Goal: Transaction & Acquisition: Purchase product/service

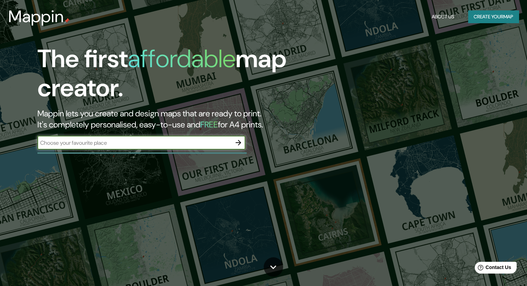
click at [157, 140] on input "text" at bounding box center [134, 143] width 194 height 8
type input "[GEOGRAPHIC_DATA]"
click at [486, 14] on button "Create your map" at bounding box center [493, 16] width 51 height 13
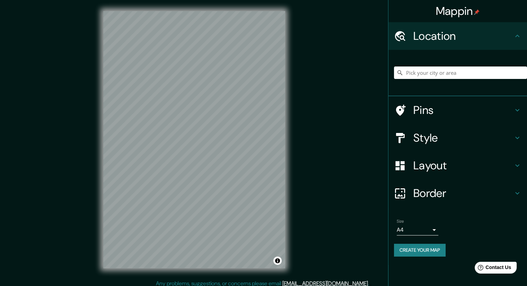
click at [429, 129] on div "Style" at bounding box center [458, 138] width 139 height 28
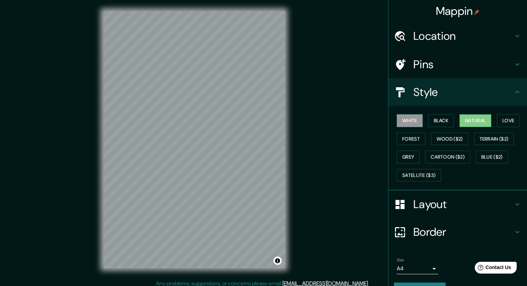
click at [488, 119] on button "Natural" at bounding box center [476, 120] width 32 height 13
click at [503, 119] on button "Love" at bounding box center [508, 120] width 23 height 13
drag, startPoint x: 499, startPoint y: 141, endPoint x: 467, endPoint y: 141, distance: 32.2
click at [498, 141] on button "Terrain ($2)" at bounding box center [494, 139] width 40 height 13
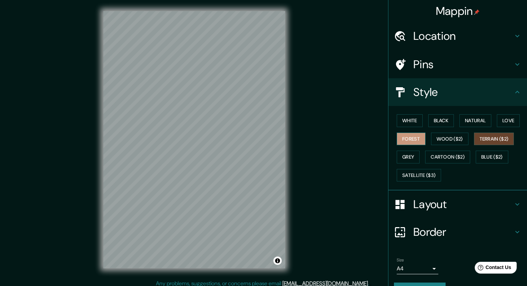
click at [412, 137] on button "Forest" at bounding box center [411, 139] width 29 height 13
click at [407, 153] on button "Grey" at bounding box center [408, 157] width 23 height 13
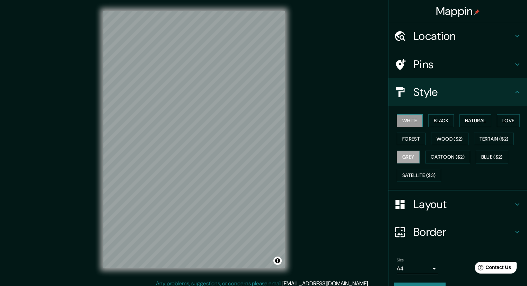
click at [411, 123] on button "White" at bounding box center [410, 120] width 26 height 13
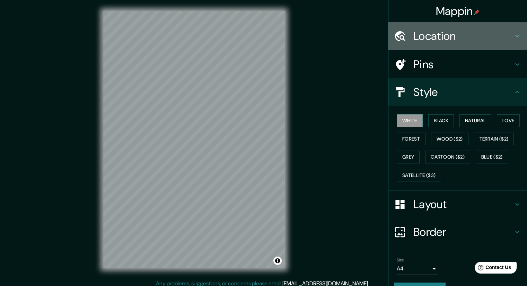
click at [440, 40] on h4 "Location" at bounding box center [464, 36] width 100 height 14
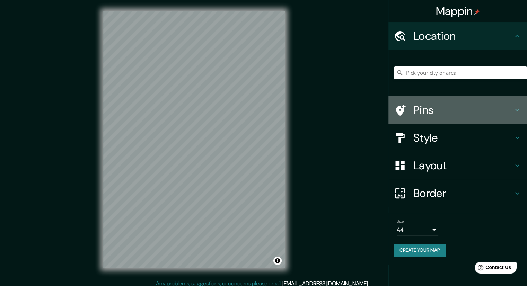
click at [444, 114] on h4 "Pins" at bounding box center [464, 110] width 100 height 14
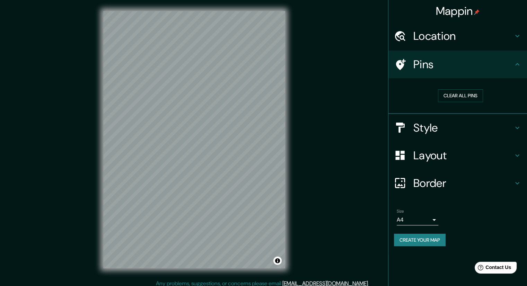
click at [423, 116] on div "Style" at bounding box center [458, 128] width 139 height 28
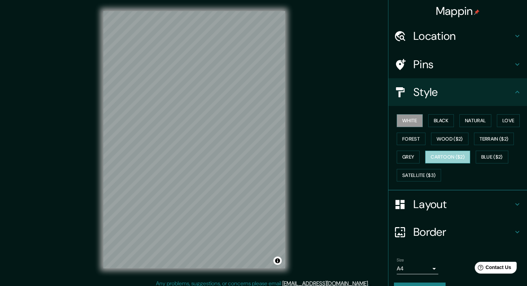
click at [440, 154] on button "Cartoon ($2)" at bounding box center [447, 157] width 45 height 13
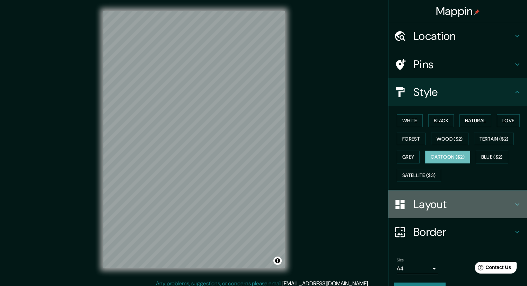
click at [436, 201] on h4 "Layout" at bounding box center [464, 205] width 100 height 14
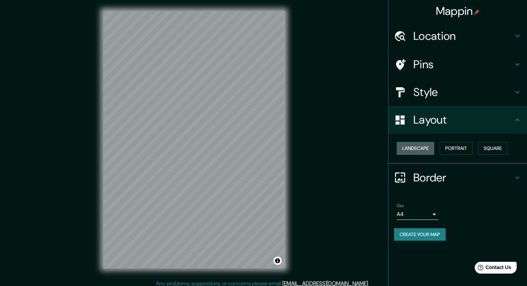
click at [431, 151] on button "Landscape" at bounding box center [415, 148] width 37 height 13
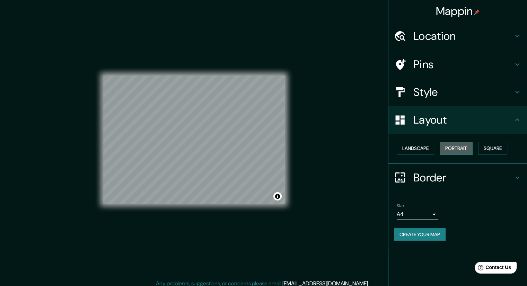
click at [449, 151] on button "Portrait" at bounding box center [456, 148] width 33 height 13
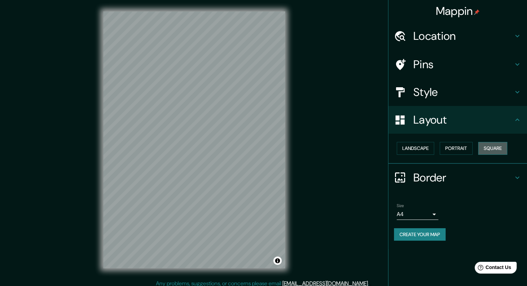
click at [484, 149] on button "Square" at bounding box center [492, 148] width 29 height 13
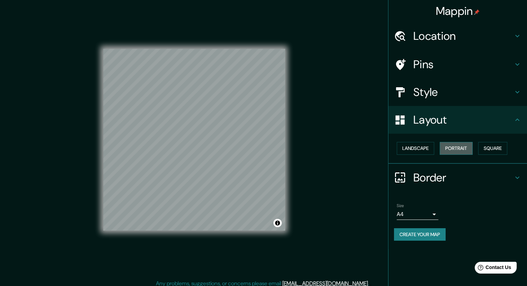
click at [459, 148] on button "Portrait" at bounding box center [456, 148] width 33 height 13
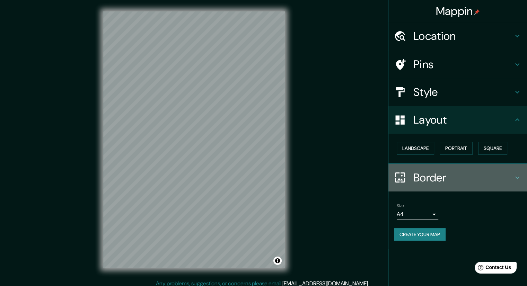
click at [439, 183] on h4 "Border" at bounding box center [464, 178] width 100 height 14
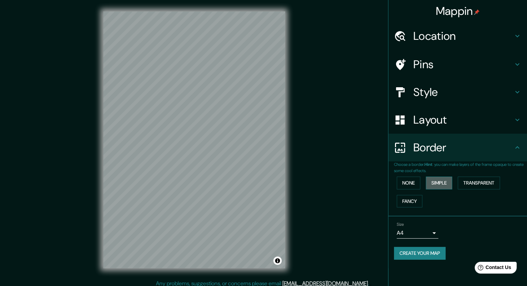
click at [442, 185] on button "Simple" at bounding box center [439, 183] width 26 height 13
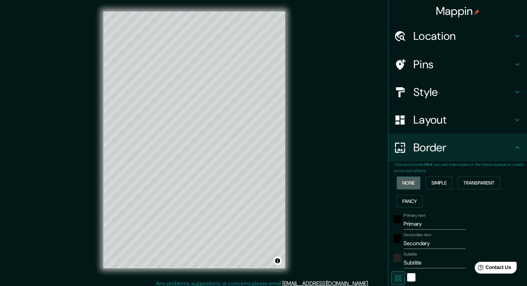
click at [409, 185] on button "None" at bounding box center [409, 183] width 24 height 13
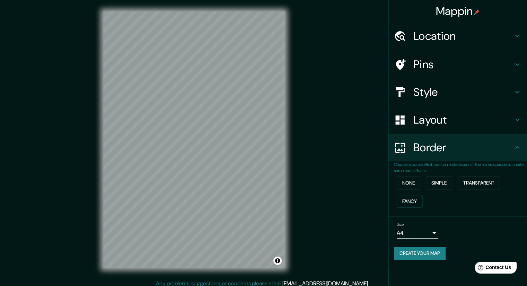
click at [410, 197] on button "Fancy" at bounding box center [410, 201] width 26 height 13
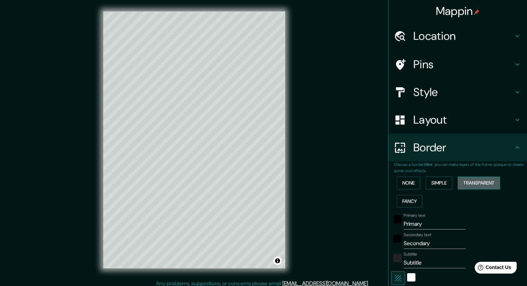
click at [472, 182] on button "Transparent" at bounding box center [479, 183] width 42 height 13
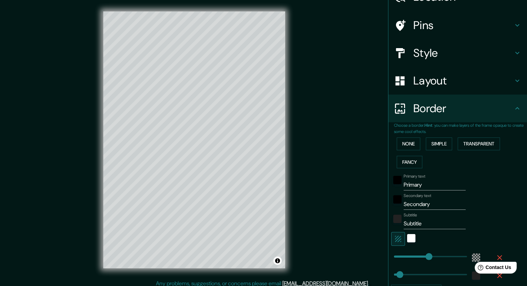
scroll to position [69, 0]
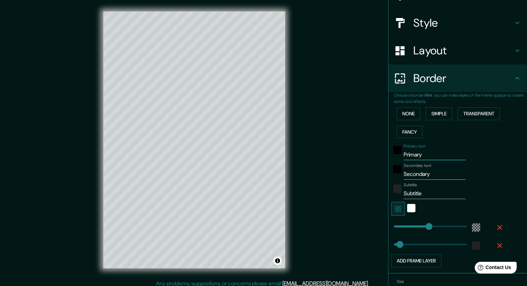
drag, startPoint x: 427, startPoint y: 154, endPoint x: 397, endPoint y: 149, distance: 30.3
click at [397, 149] on div "Primary text Primary" at bounding box center [448, 152] width 114 height 17
type input "BARRANQUILLA"
drag, startPoint x: 433, startPoint y: 172, endPoint x: 378, endPoint y: 176, distance: 55.2
click at [380, 175] on div "Mappin Location Pins Style Layout Border Choose a border. Hint : you can make l…" at bounding box center [263, 145] width 527 height 291
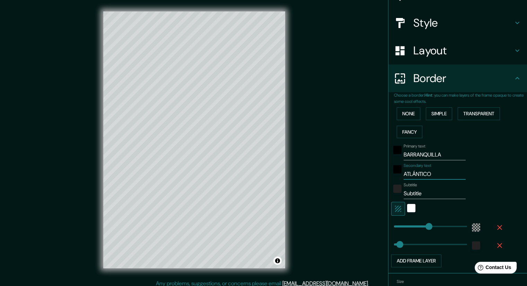
type input "ATLÁNTICO"
drag, startPoint x: 426, startPoint y: 195, endPoint x: 396, endPoint y: 193, distance: 29.9
click at [396, 193] on div "Subtitle Subtitle" at bounding box center [448, 191] width 114 height 17
click at [485, 171] on div "Secondary text ATLÁNTICO" at bounding box center [448, 171] width 114 height 17
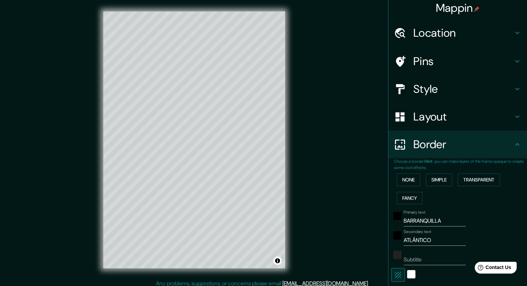
scroll to position [0, 0]
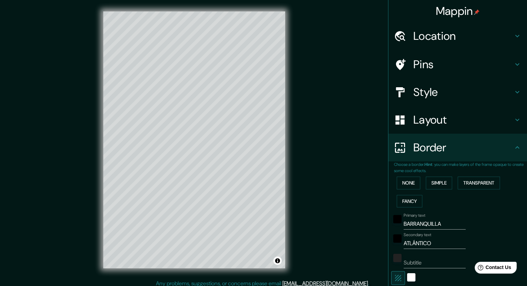
click at [437, 128] on div "Layout" at bounding box center [458, 120] width 139 height 28
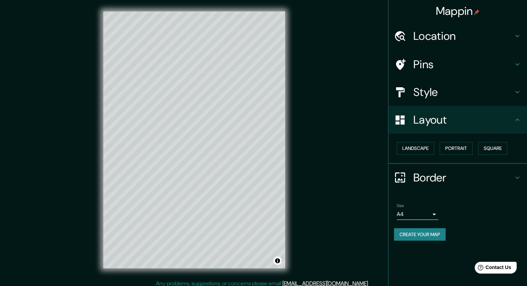
click at [434, 180] on h4 "Border" at bounding box center [464, 178] width 100 height 14
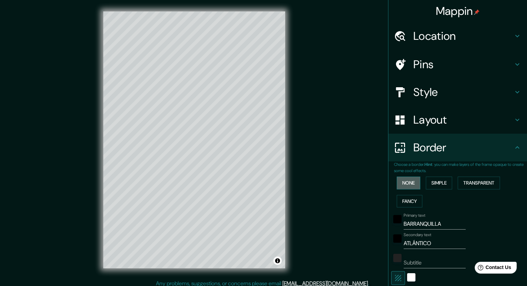
click at [409, 182] on button "None" at bounding box center [409, 183] width 24 height 13
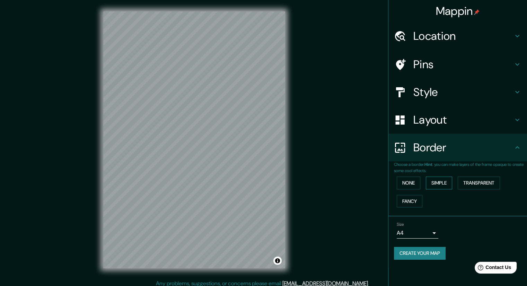
click at [437, 180] on button "Simple" at bounding box center [439, 183] width 26 height 13
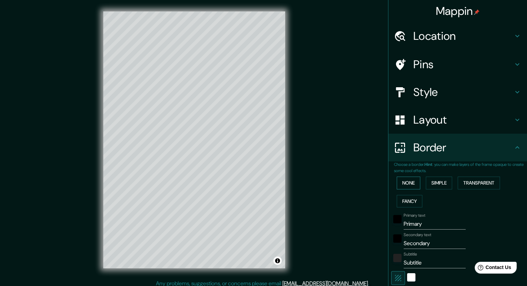
click at [412, 182] on button "None" at bounding box center [409, 183] width 24 height 13
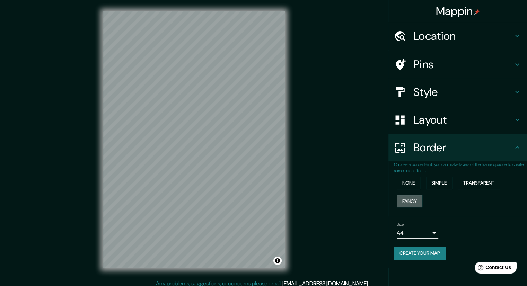
click at [409, 196] on button "Fancy" at bounding box center [410, 201] width 26 height 13
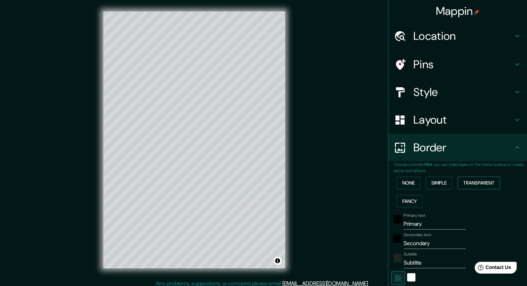
click at [483, 186] on button "Transparent" at bounding box center [479, 183] width 42 height 13
click at [409, 182] on button "None" at bounding box center [409, 183] width 24 height 13
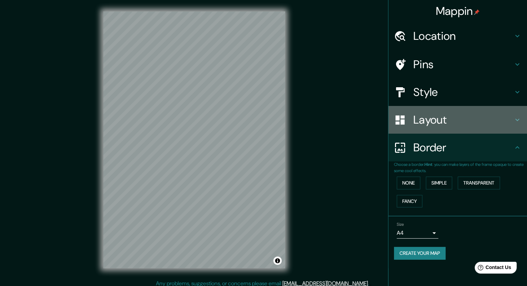
click at [438, 121] on h4 "Layout" at bounding box center [464, 120] width 100 height 14
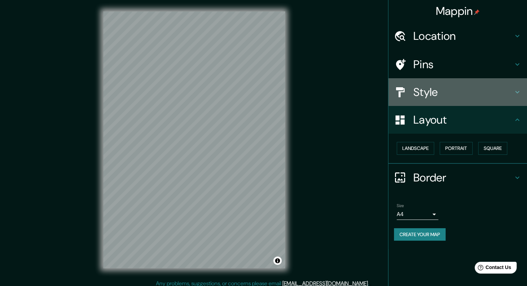
click at [453, 93] on h4 "Style" at bounding box center [464, 92] width 100 height 14
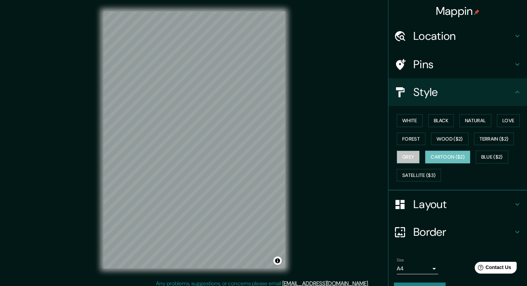
click at [402, 156] on button "Grey" at bounding box center [408, 157] width 23 height 13
click at [412, 120] on button "White" at bounding box center [410, 120] width 26 height 13
